Goal: Task Accomplishment & Management: Use online tool/utility

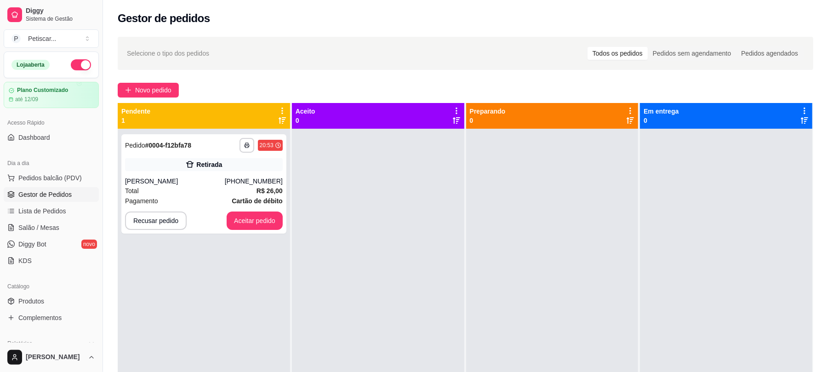
scroll to position [106, 0]
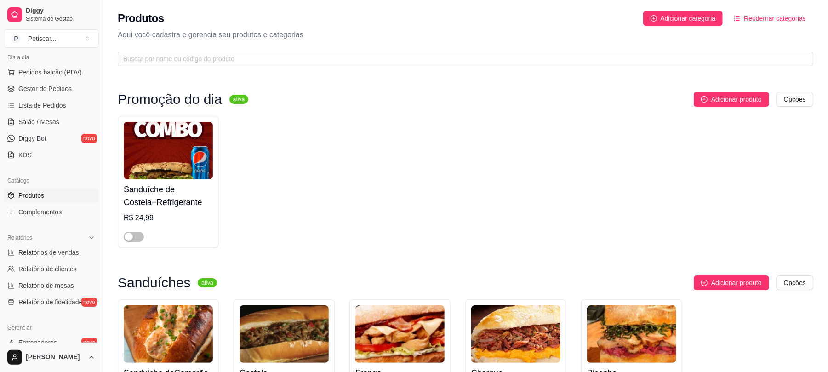
scroll to position [2195, 0]
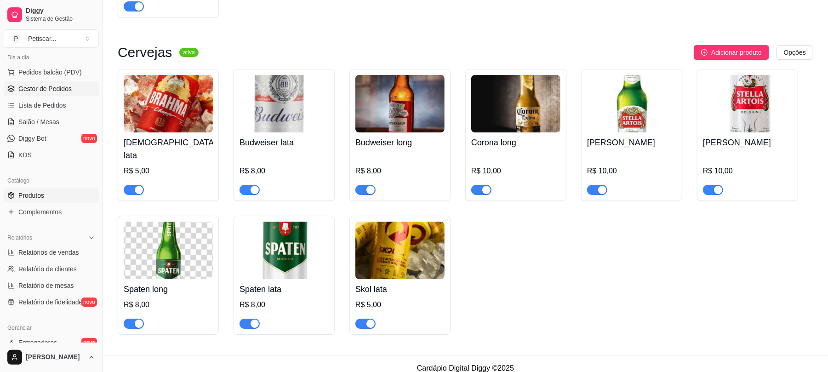
click at [69, 94] on link "Gestor de Pedidos" at bounding box center [51, 88] width 95 height 15
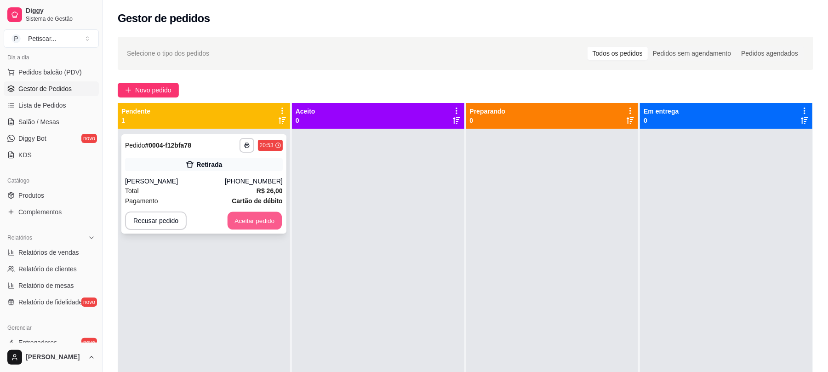
click at [254, 221] on button "Aceitar pedido" at bounding box center [255, 221] width 54 height 18
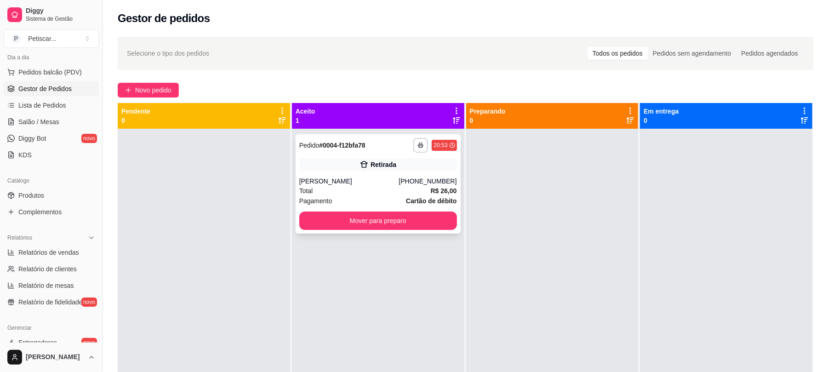
click at [338, 172] on div "**********" at bounding box center [378, 183] width 165 height 99
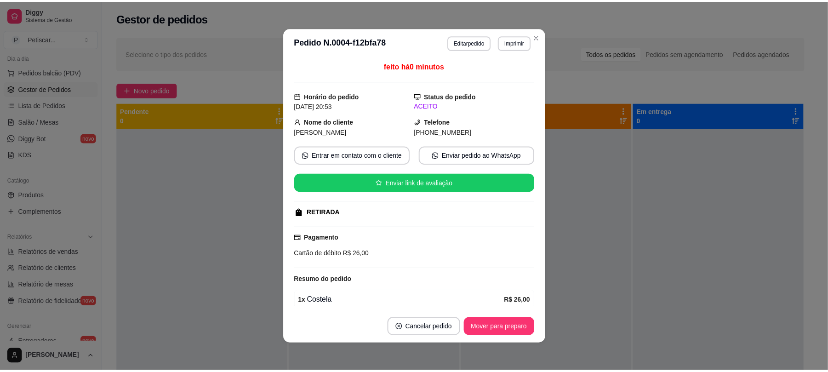
scroll to position [41, 0]
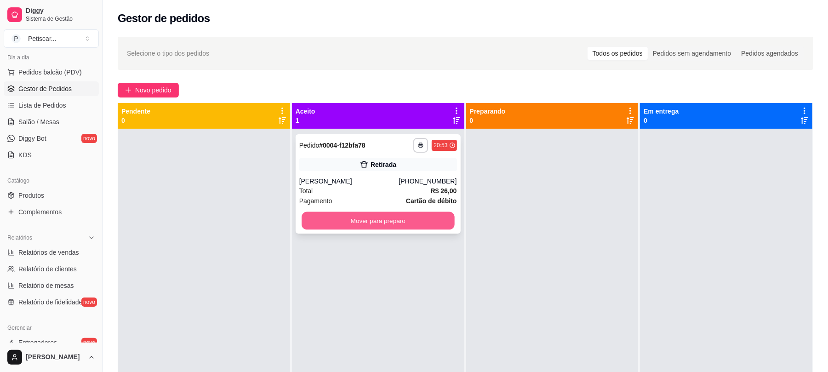
click at [332, 217] on button "Mover para preparo" at bounding box center [378, 221] width 153 height 18
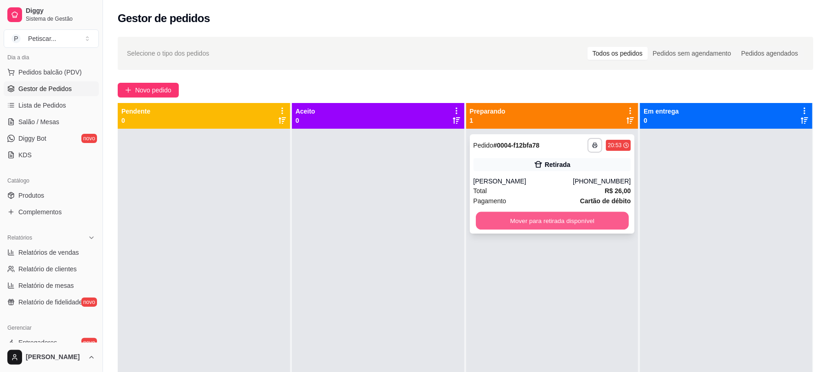
click at [504, 217] on button "Mover para retirada disponível" at bounding box center [552, 221] width 153 height 18
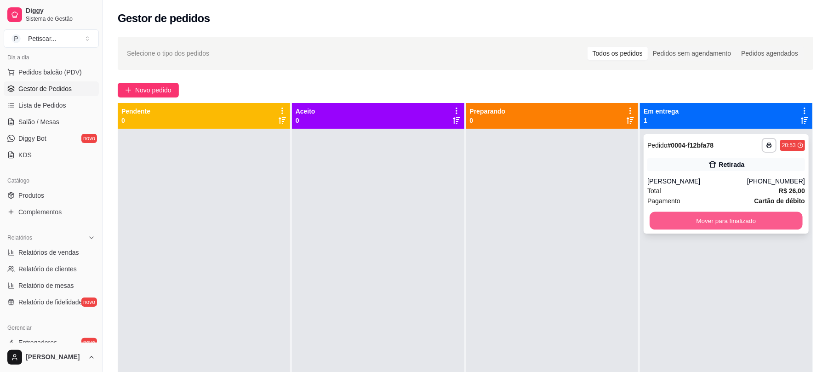
click at [767, 215] on button "Mover para finalizado" at bounding box center [726, 221] width 153 height 18
